Goal: Transaction & Acquisition: Purchase product/service

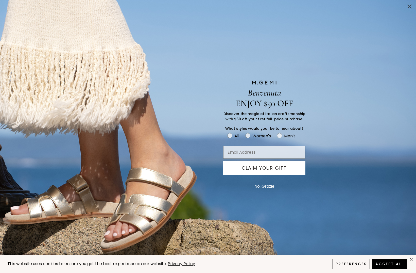
type input "[EMAIL_ADDRESS][DOMAIN_NAME]"
click at [265, 186] on button "No, Grazie" at bounding box center [264, 186] width 25 height 13
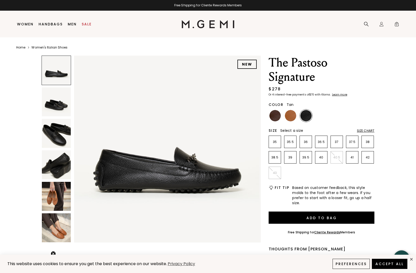
click at [291, 113] on img at bounding box center [290, 115] width 11 height 11
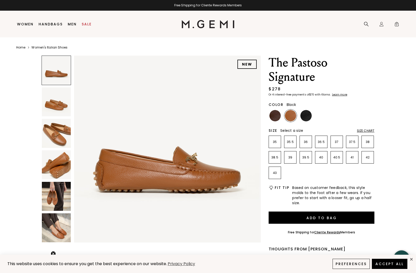
click at [306, 114] on img at bounding box center [305, 115] width 11 height 11
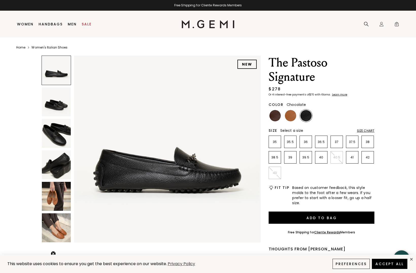
click at [275, 116] on img at bounding box center [274, 115] width 11 height 11
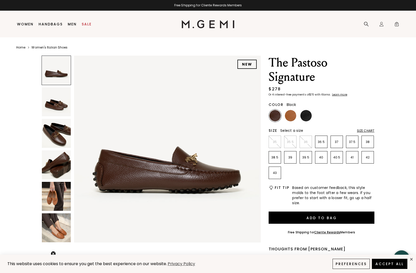
click at [307, 116] on img at bounding box center [305, 115] width 11 height 11
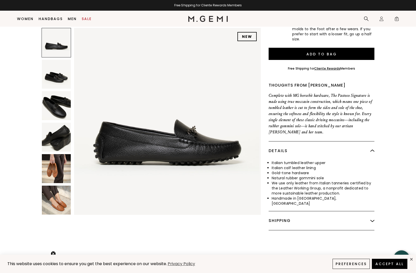
scroll to position [153, 0]
